Goal: Information Seeking & Learning: Find specific page/section

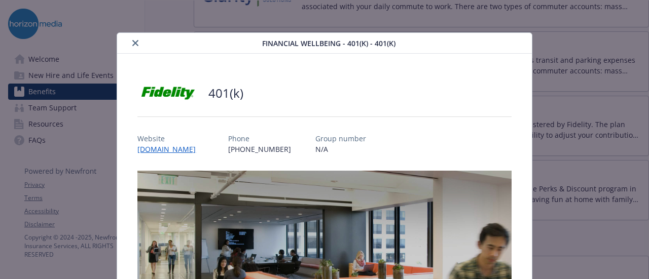
click at [161, 149] on link "[DOMAIN_NAME]" at bounding box center [170, 150] width 66 height 10
